Goal: Check status: Check status

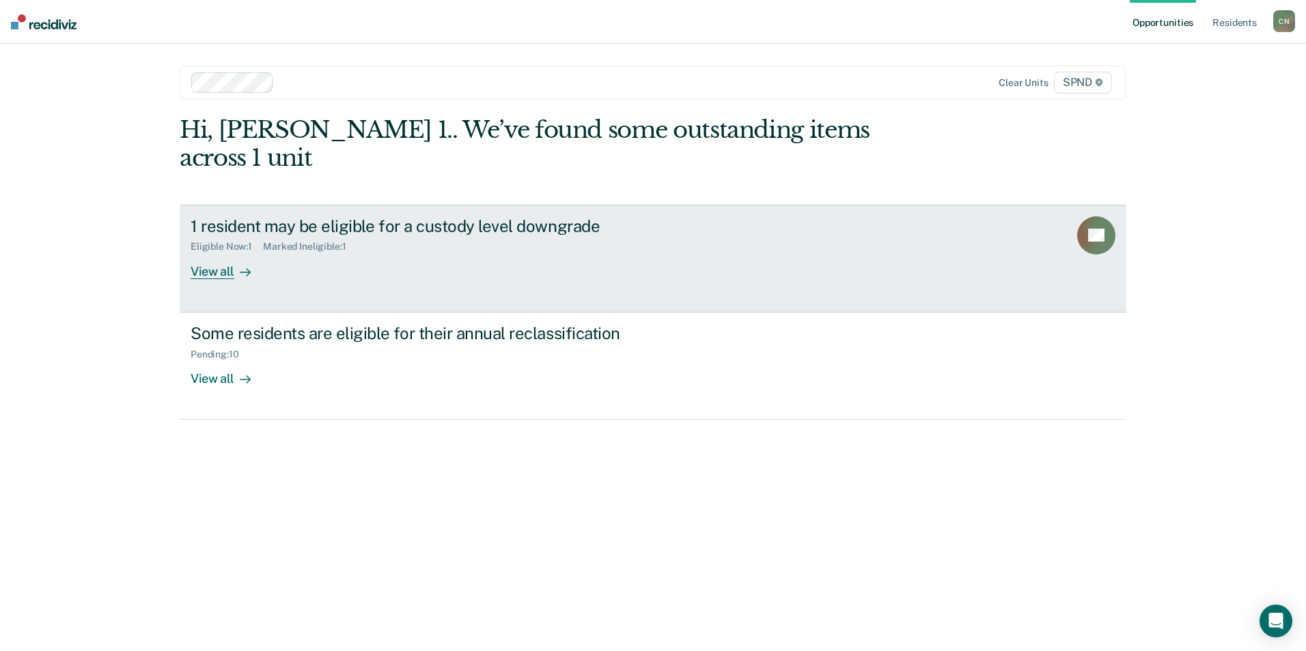
click at [221, 253] on div "View all" at bounding box center [229, 266] width 76 height 27
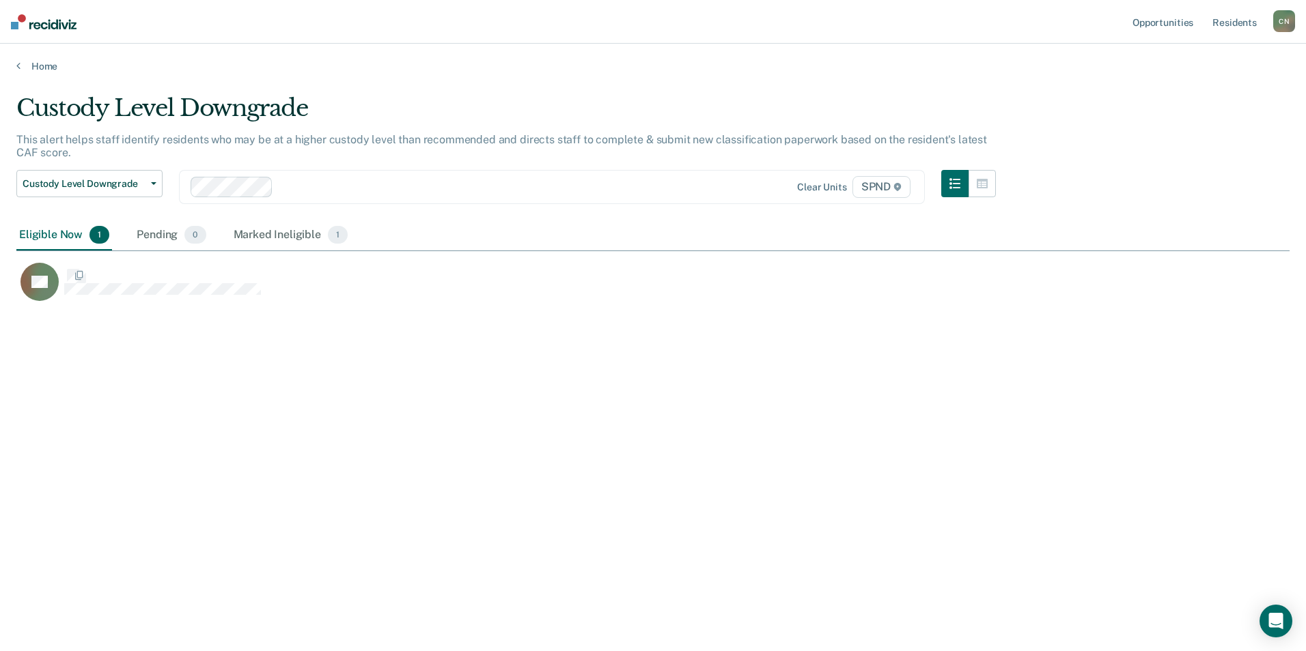
scroll to position [445, 1263]
